Goal: Book appointment/travel/reservation

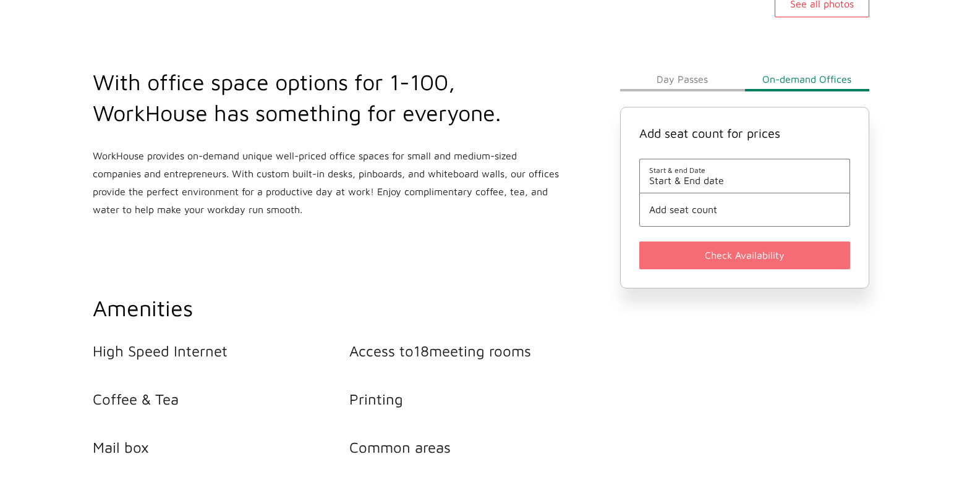
scroll to position [433, 0]
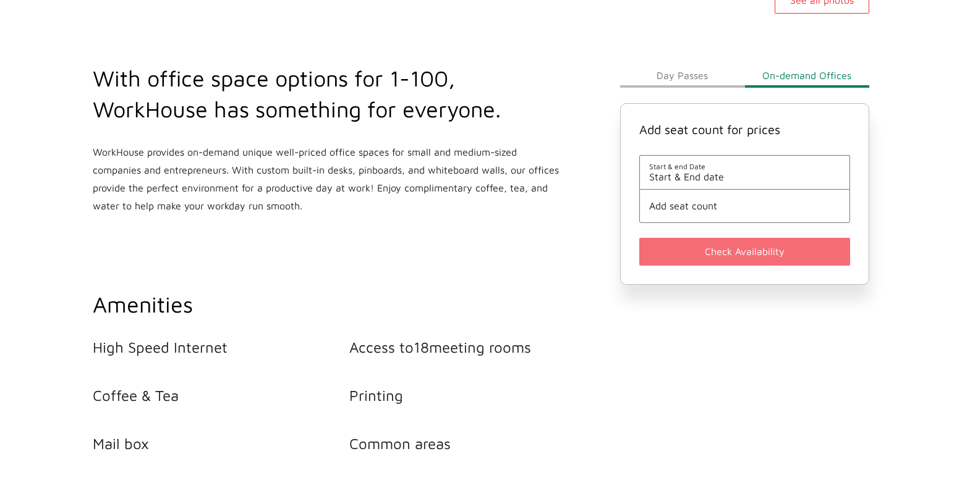
click at [673, 177] on span "Start & End date" at bounding box center [744, 176] width 191 height 11
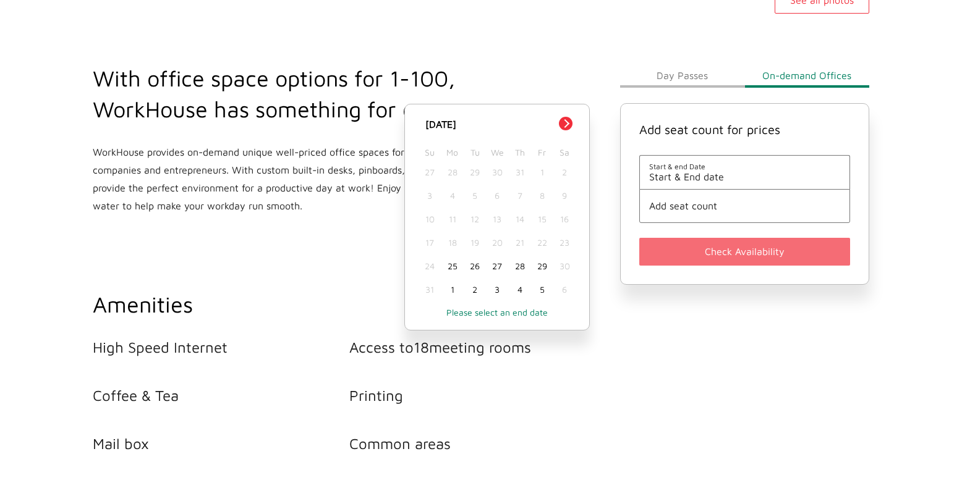
click at [471, 266] on div "26" at bounding box center [475, 266] width 22 height 23
click at [682, 210] on span "Add seat count" at bounding box center [744, 205] width 191 height 11
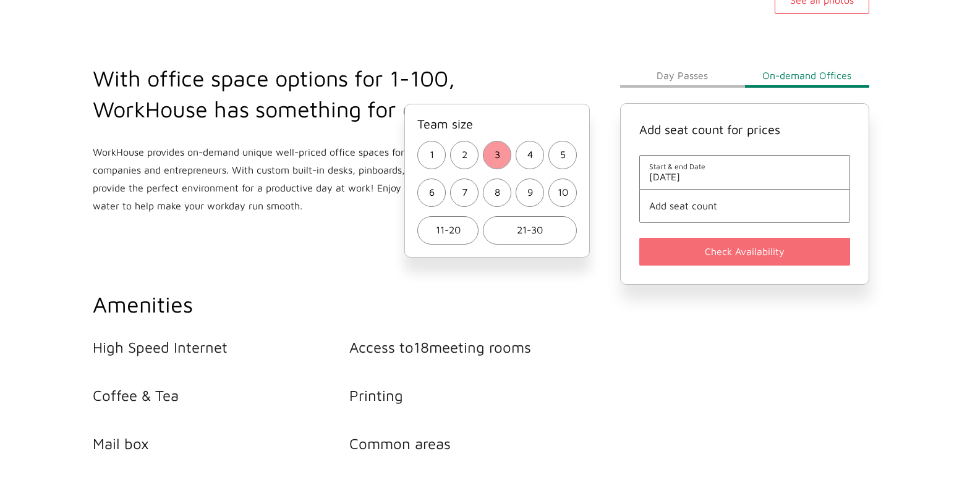
click at [495, 156] on span "3" at bounding box center [498, 155] width 6 height 18
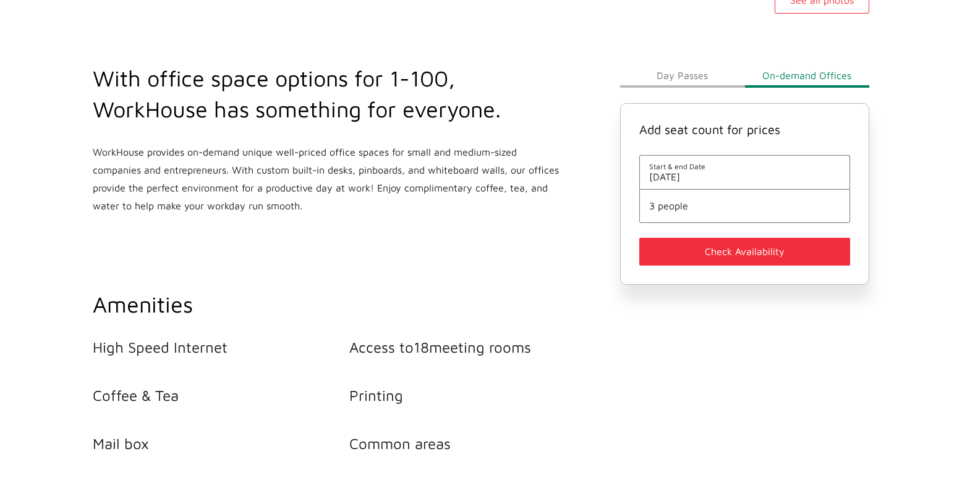
click at [703, 248] on button "Check Availability" at bounding box center [744, 252] width 211 height 28
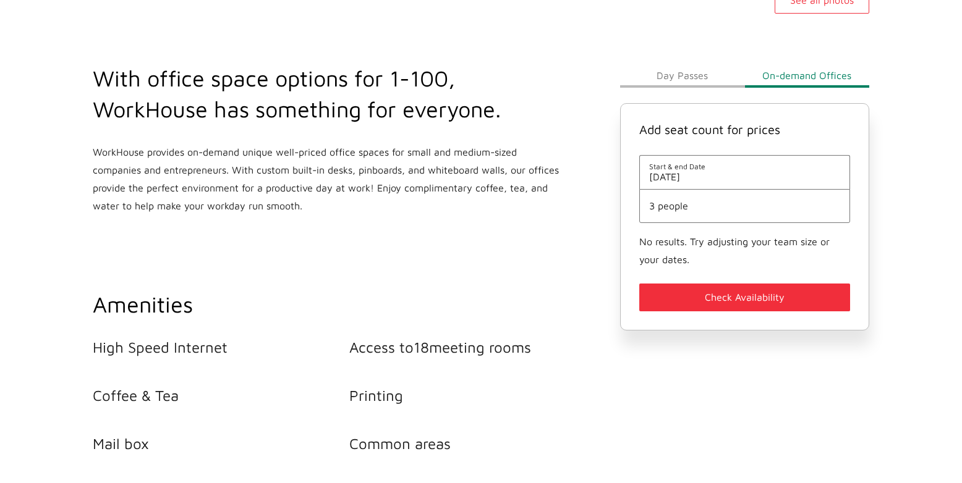
click at [705, 180] on span "[DATE]" at bounding box center [744, 176] width 191 height 11
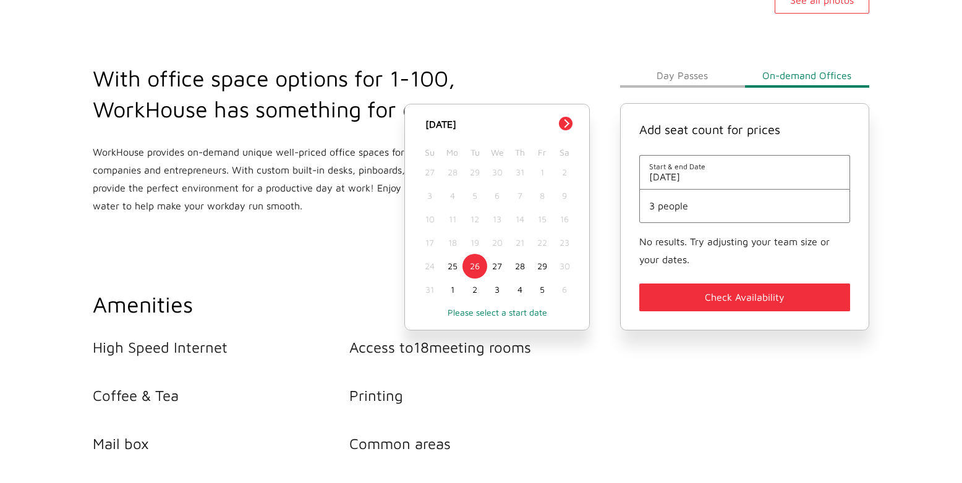
click at [487, 316] on p "Please select a start date" at bounding box center [496, 312] width 159 height 11
click at [470, 269] on div "26" at bounding box center [475, 266] width 22 height 23
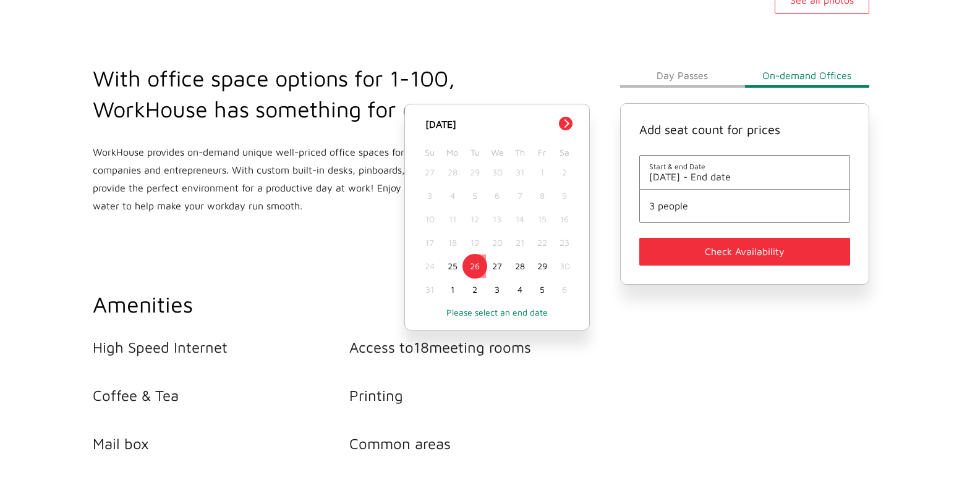
click at [480, 265] on div "26" at bounding box center [475, 266] width 22 height 23
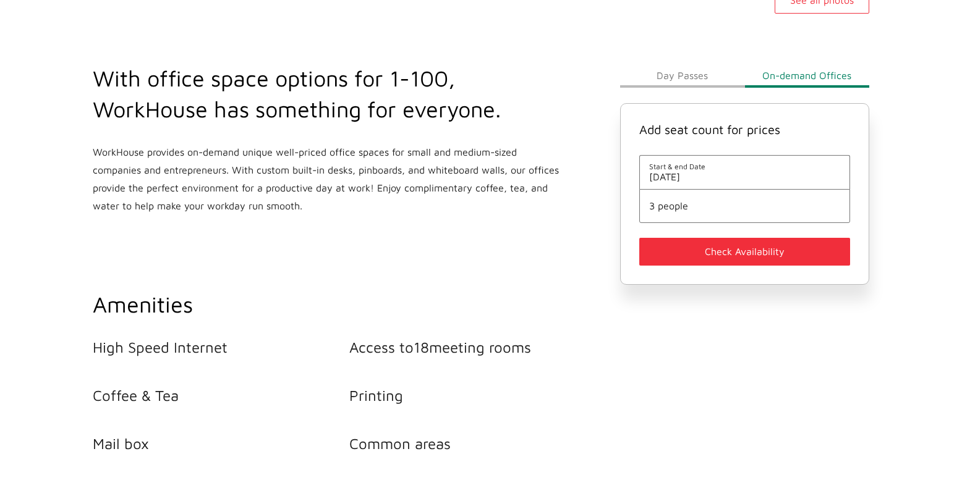
click at [726, 247] on button "Check Availability" at bounding box center [744, 252] width 211 height 28
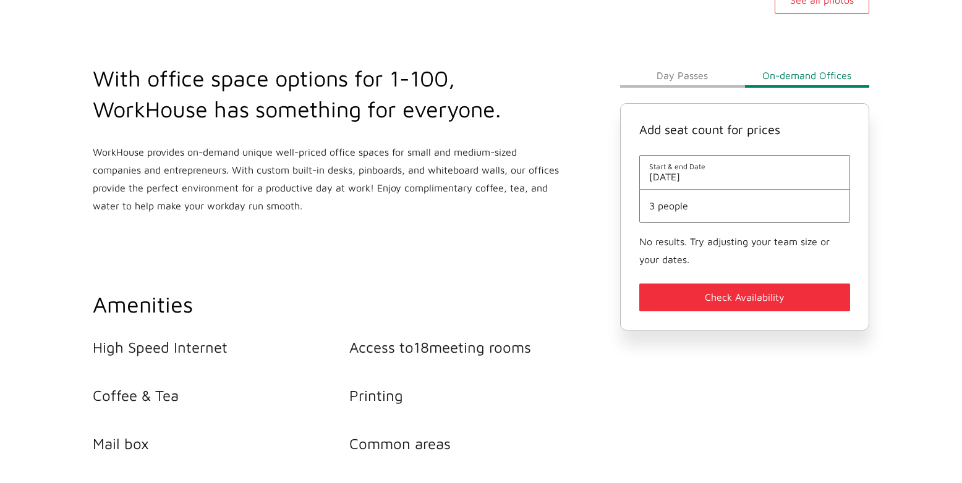
click at [705, 213] on li "3 people" at bounding box center [744, 206] width 211 height 34
click at [681, 213] on li "3 people" at bounding box center [744, 206] width 211 height 34
click at [660, 206] on span "3 people" at bounding box center [744, 205] width 191 height 11
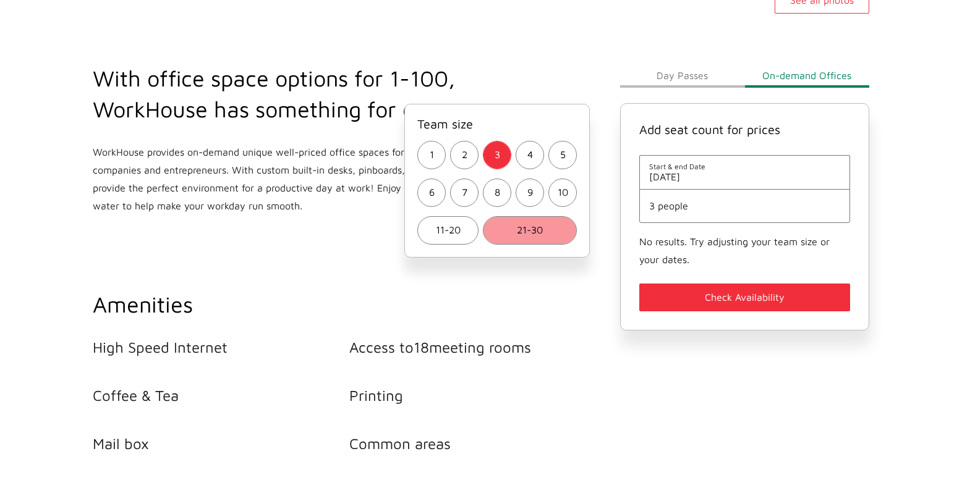
click at [512, 234] on button "21-30" at bounding box center [530, 230] width 94 height 28
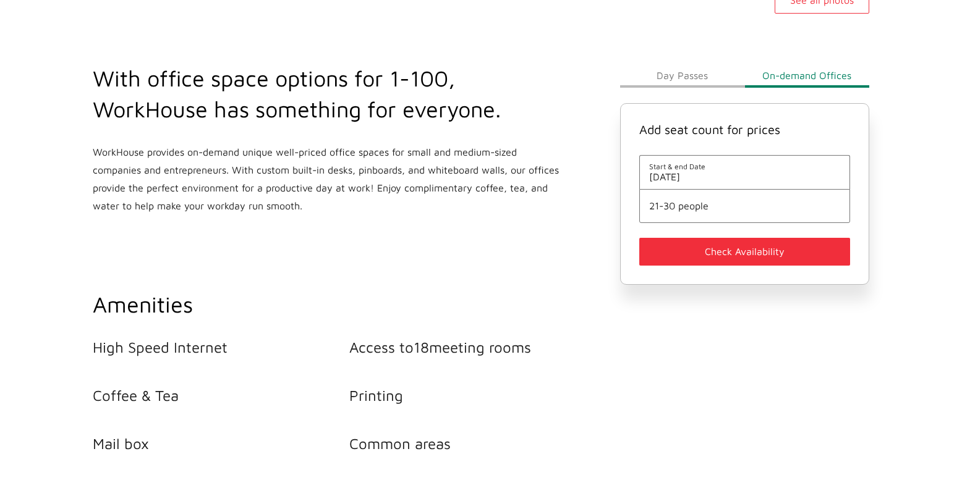
click at [717, 258] on button "Check Availability" at bounding box center [744, 252] width 211 height 28
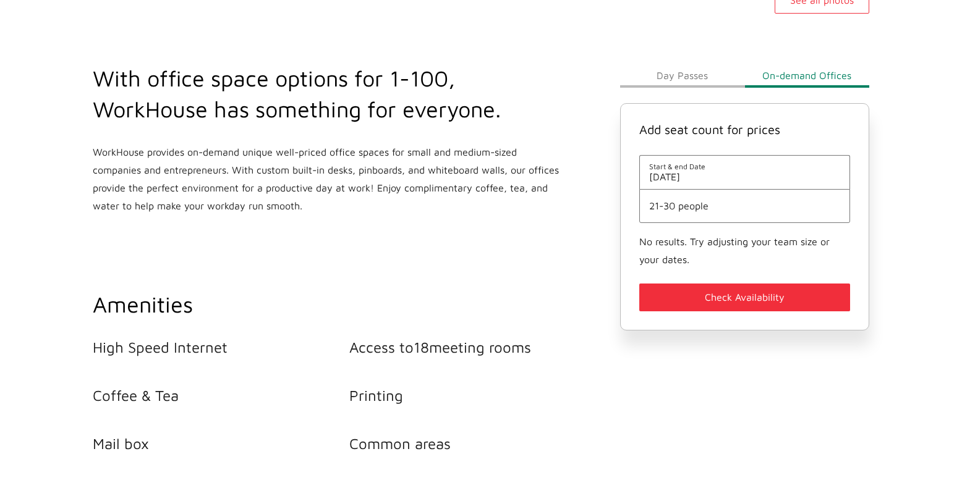
click at [679, 216] on li "21-30 people" at bounding box center [744, 206] width 211 height 34
click at [671, 207] on span "21-30 people" at bounding box center [744, 205] width 191 height 11
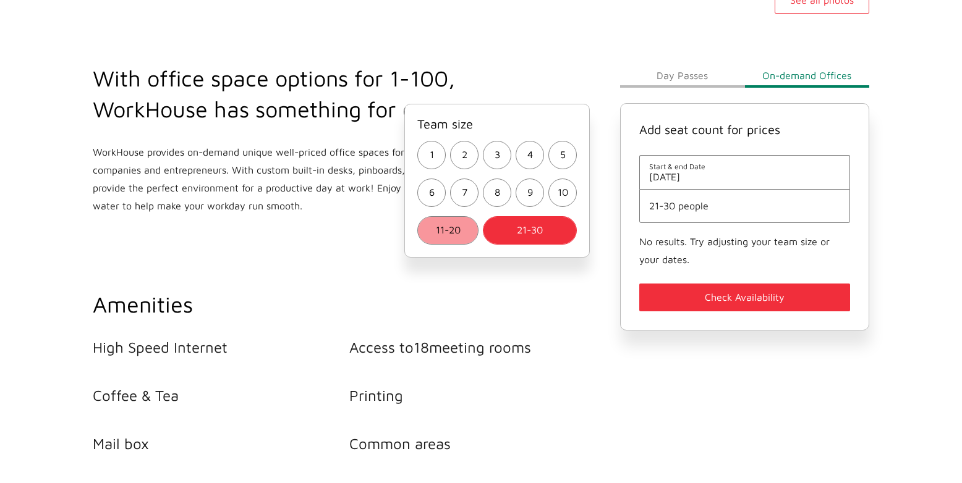
click at [469, 224] on button "11-20" at bounding box center [447, 230] width 61 height 28
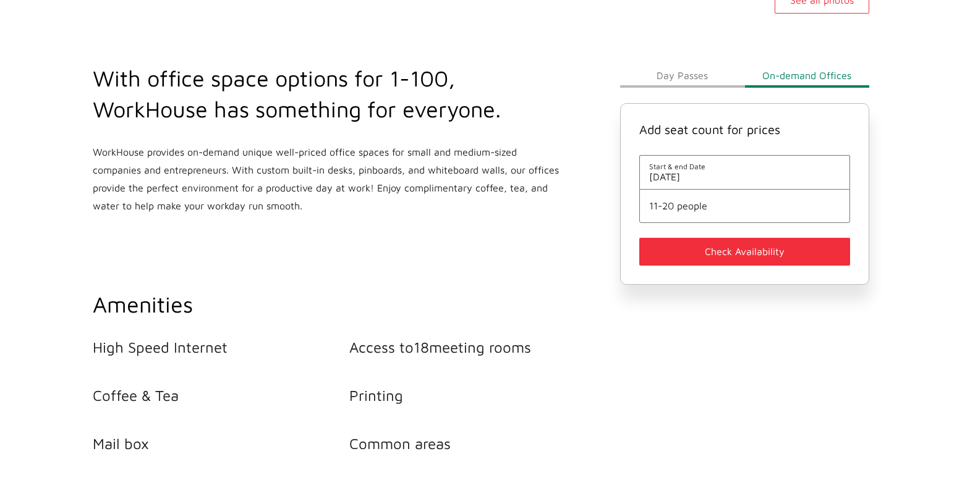
click at [729, 247] on button "Check Availability" at bounding box center [744, 252] width 211 height 28
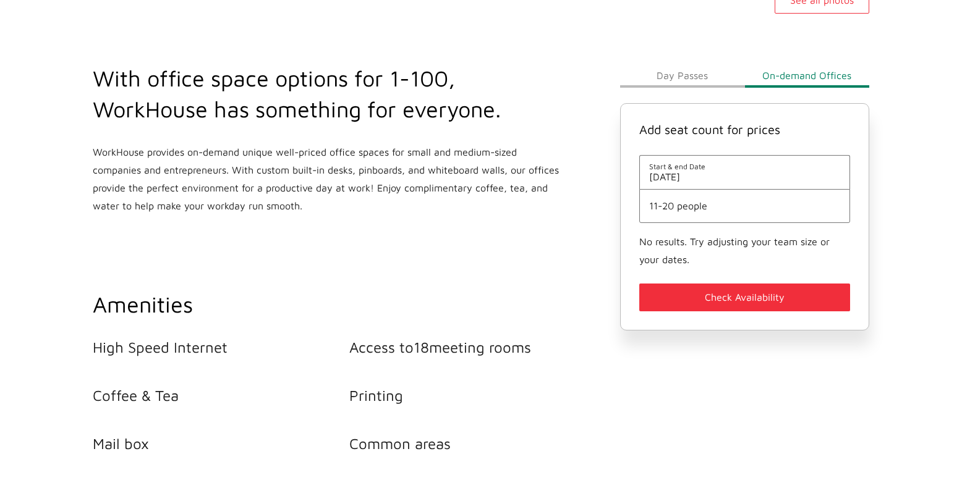
click at [720, 213] on li "11-20 people" at bounding box center [744, 206] width 211 height 34
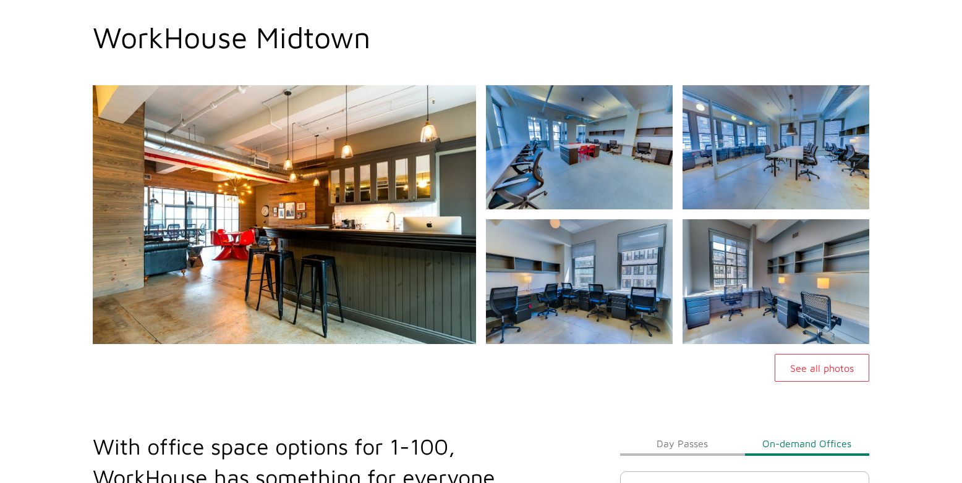
scroll to position [0, 0]
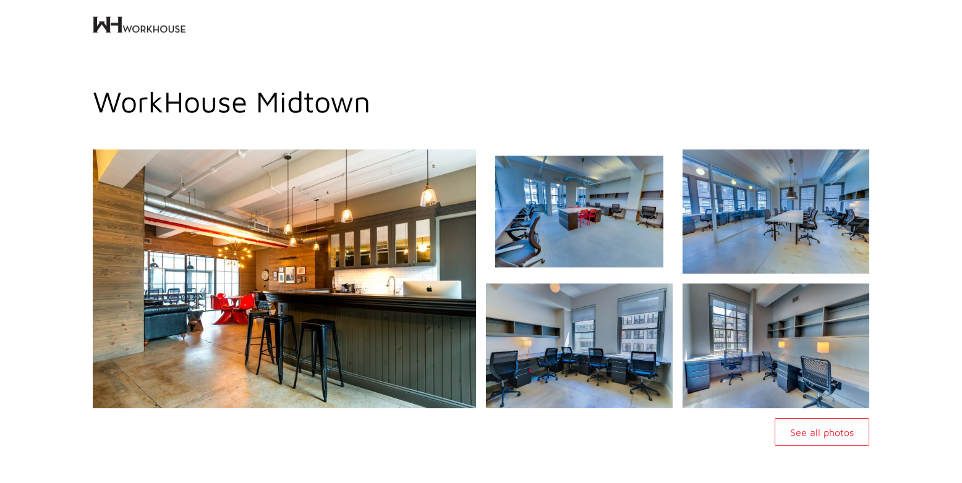
click at [571, 215] on img at bounding box center [579, 212] width 202 height 134
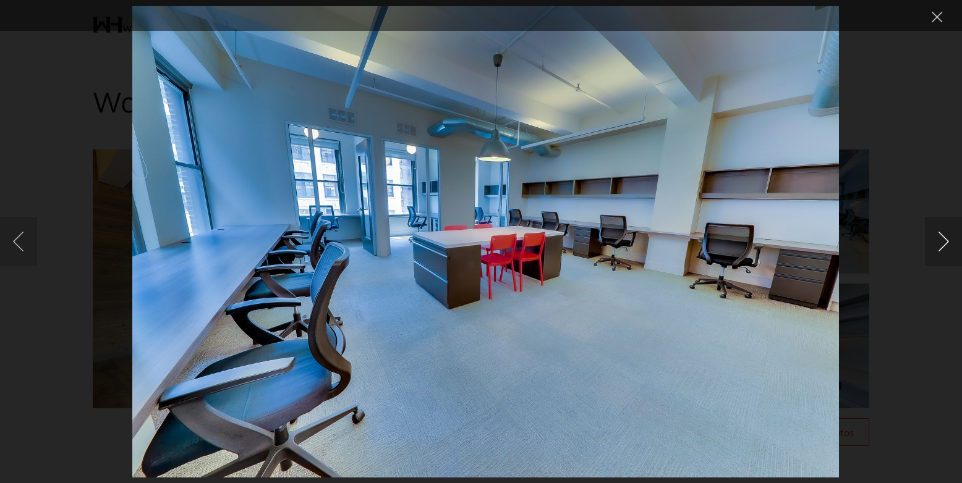
click at [949, 241] on button "Next image" at bounding box center [943, 241] width 37 height 49
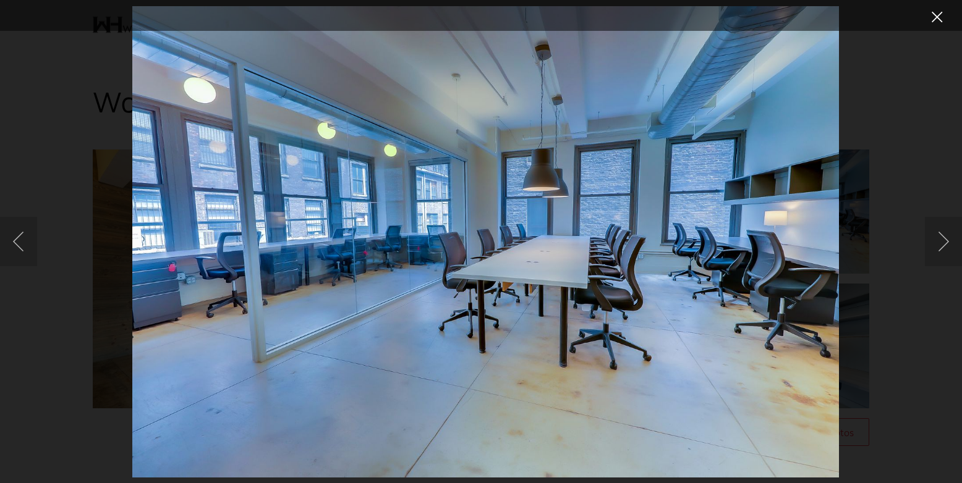
click at [937, 11] on button "Close lightbox" at bounding box center [937, 17] width 25 height 22
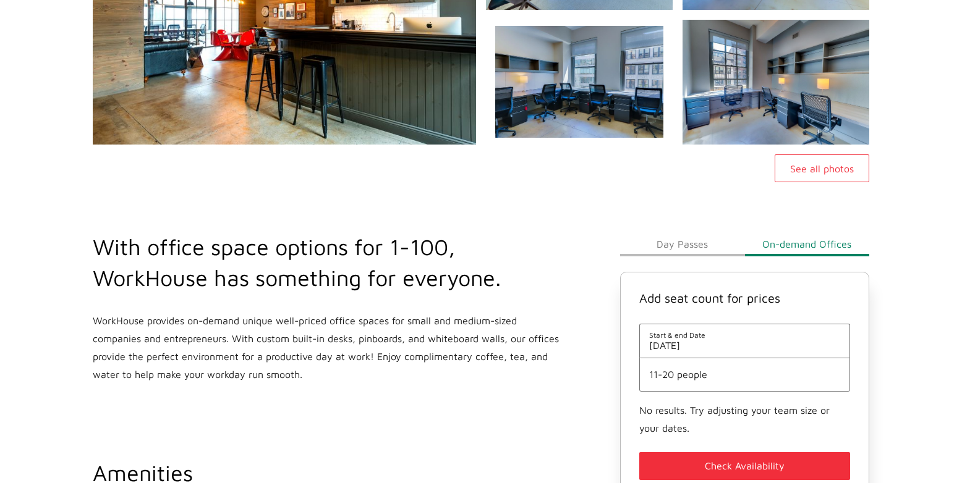
scroll to position [433, 0]
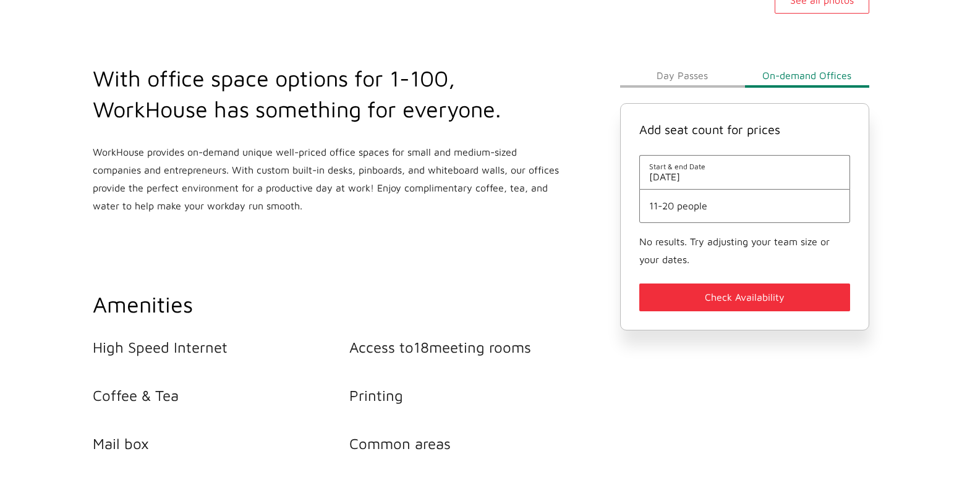
click at [681, 72] on button "Day Passes" at bounding box center [682, 75] width 124 height 25
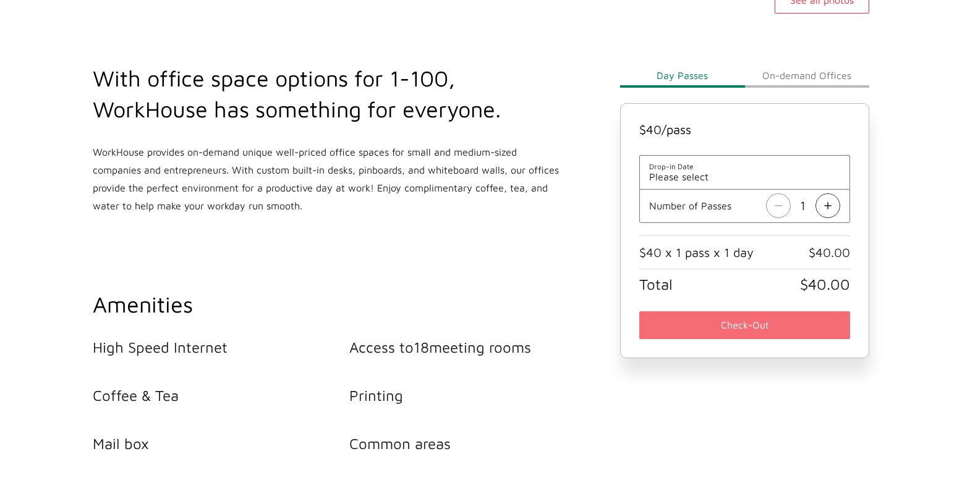
click at [779, 76] on button "On-demand Offices" at bounding box center [807, 75] width 124 height 25
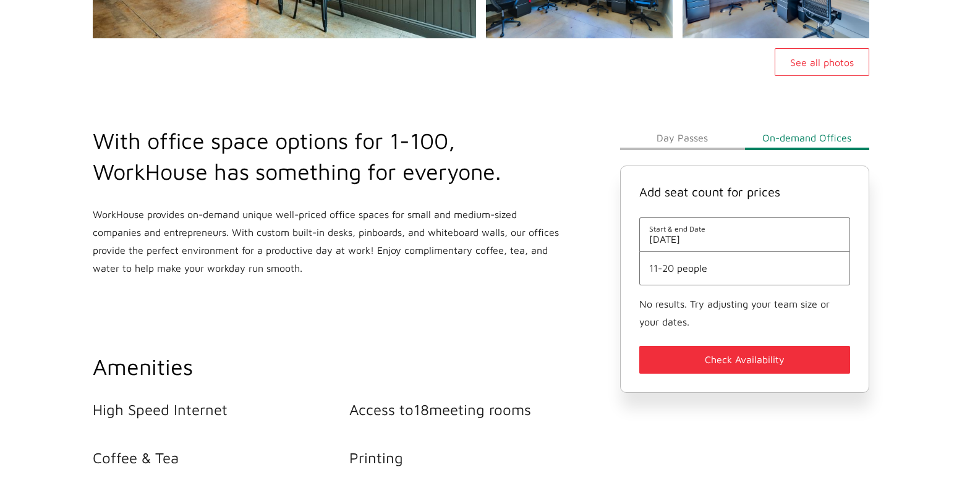
scroll to position [371, 0]
click at [810, 65] on button "See all photos" at bounding box center [822, 62] width 95 height 28
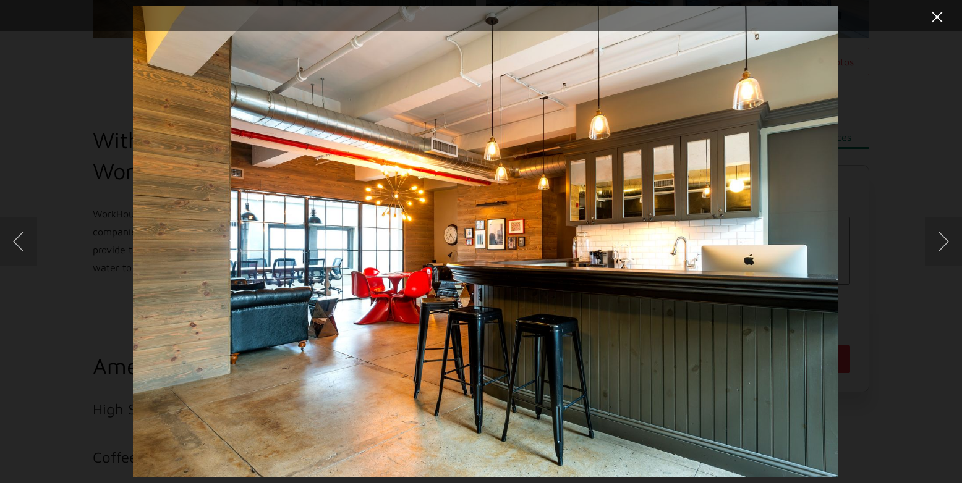
click at [941, 15] on button "Close lightbox" at bounding box center [937, 17] width 25 height 22
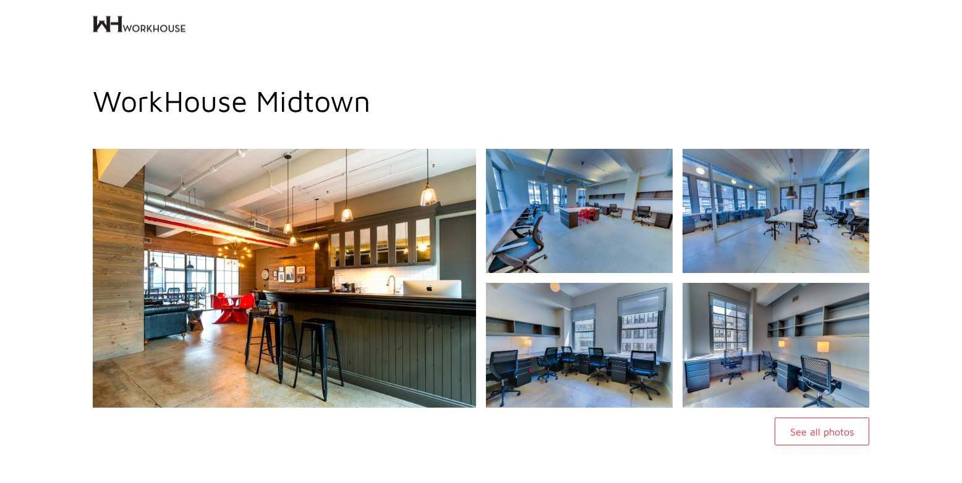
scroll to position [0, 0]
